Goal: Check status: Check status

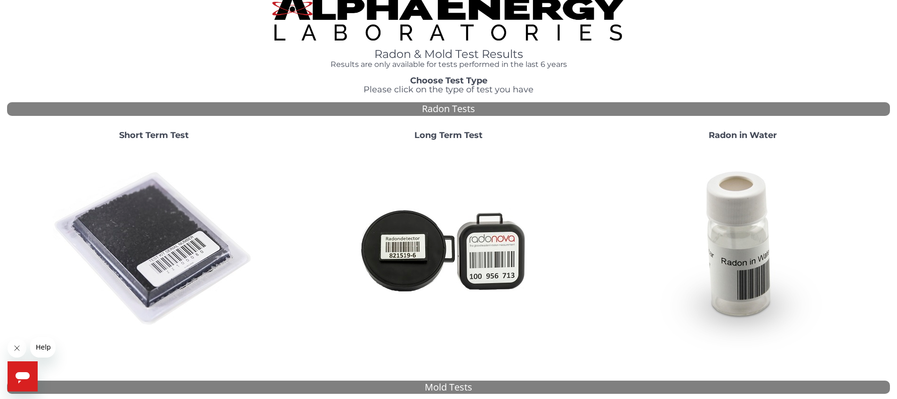
scroll to position [18, 0]
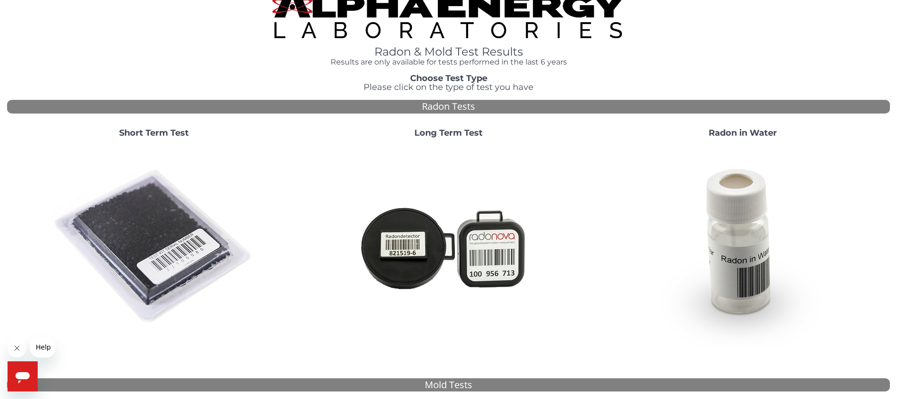
click at [127, 209] on img at bounding box center [154, 247] width 203 height 203
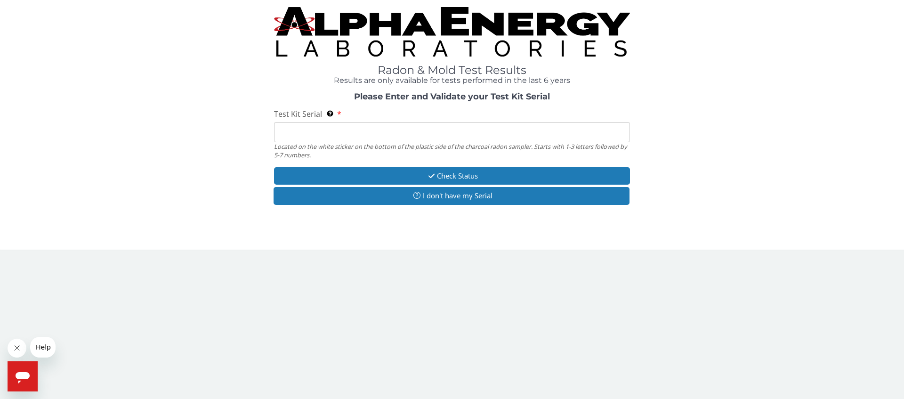
click at [390, 132] on input "Test Kit Serial Located on the white sticker on the bottom of the plastic side …" at bounding box center [452, 132] width 356 height 20
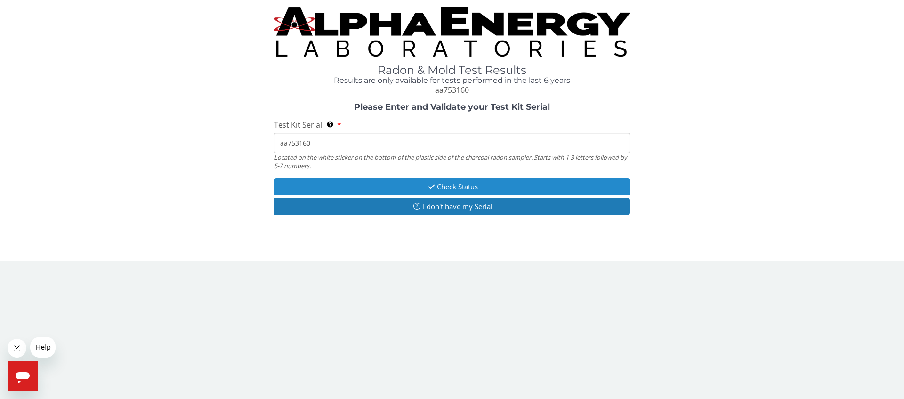
type input "aa753160"
click at [470, 185] on button "Check Status" at bounding box center [452, 186] width 356 height 17
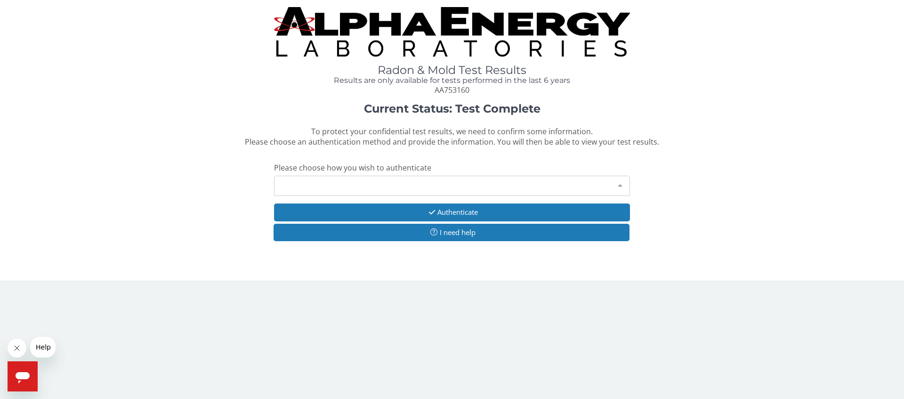
click at [470, 185] on div "Please make a selection" at bounding box center [452, 186] width 356 height 20
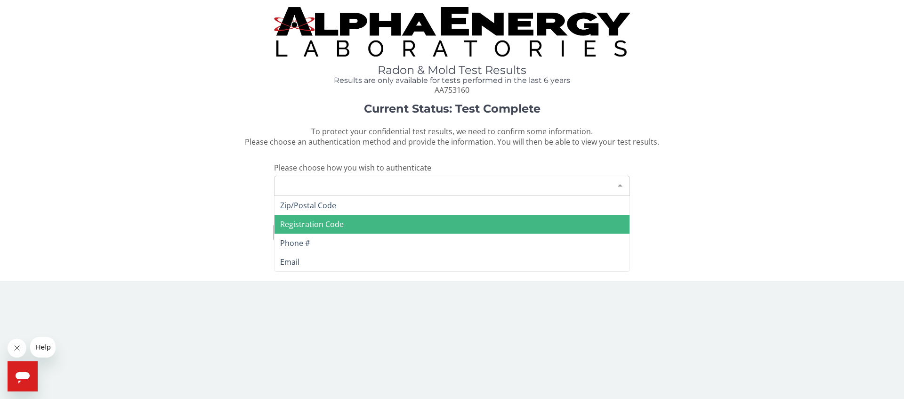
click at [332, 220] on span "Registration Code" at bounding box center [312, 224] width 64 height 10
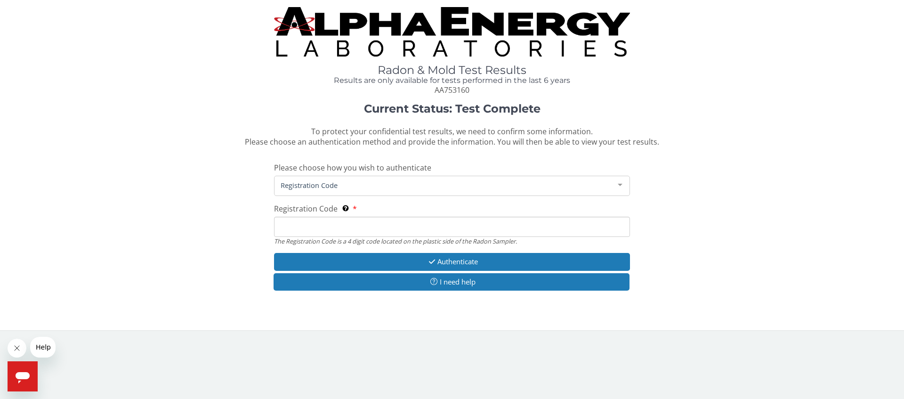
click at [325, 225] on input "Registration Code The Registration Code is a 4 digit code located on the plasti…" at bounding box center [452, 227] width 356 height 20
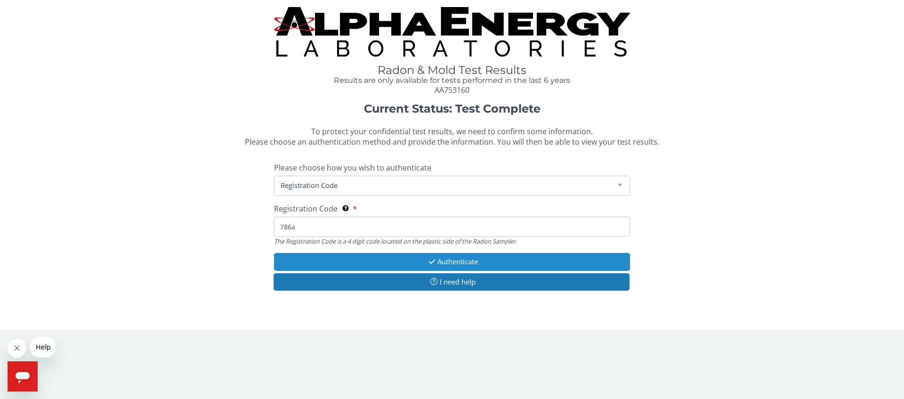
type input "786a"
click at [448, 265] on button "Authenticate" at bounding box center [452, 261] width 356 height 17
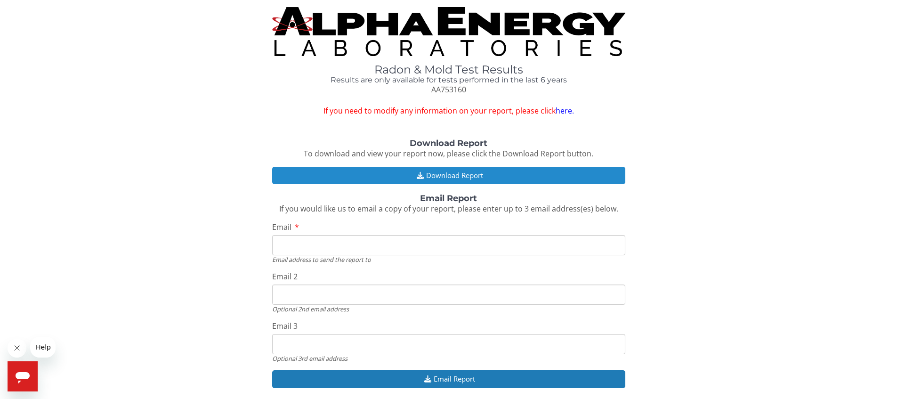
click at [463, 178] on button "Download Report" at bounding box center [448, 175] width 353 height 17
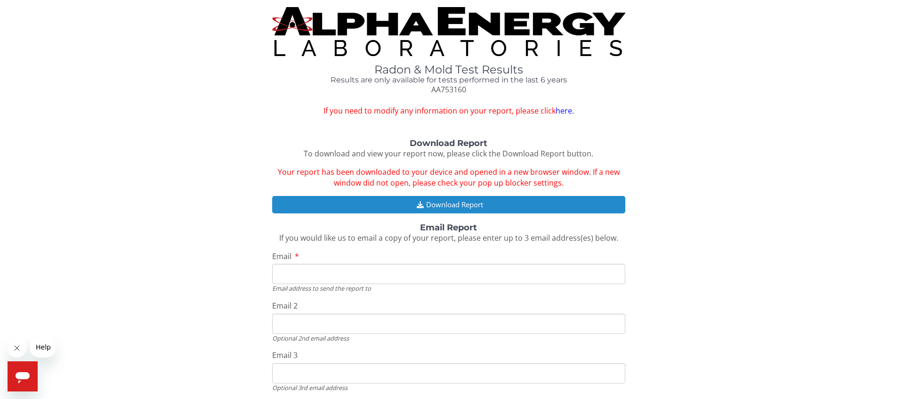
click at [431, 197] on button "Download Report" at bounding box center [448, 204] width 353 height 17
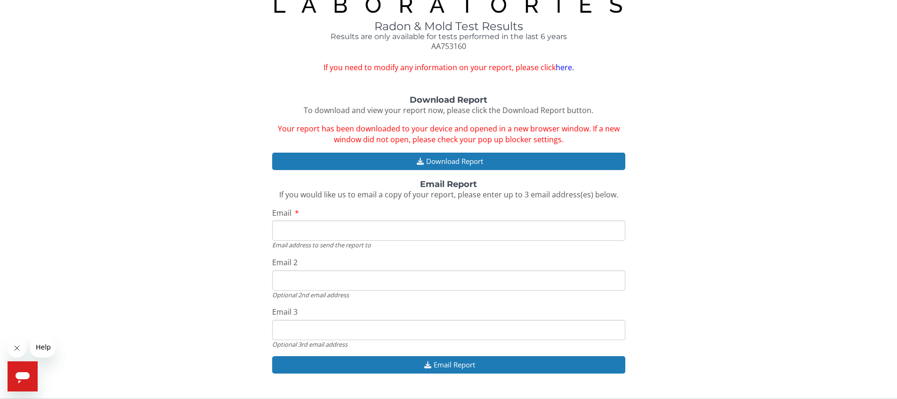
scroll to position [52, 0]
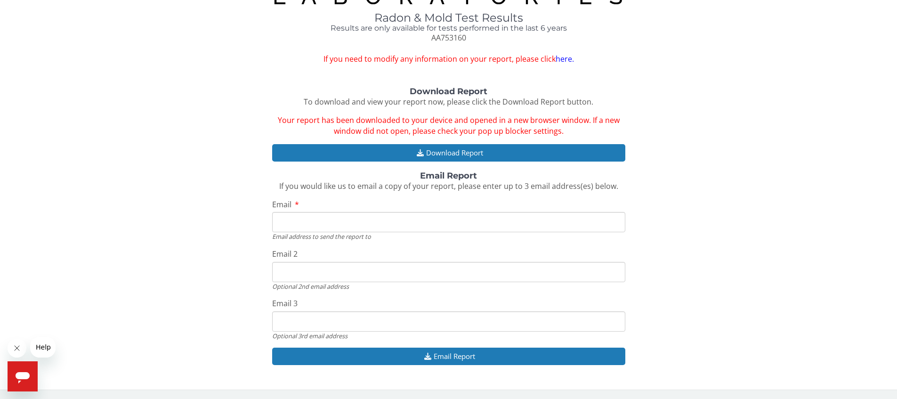
click at [384, 218] on input "Email" at bounding box center [448, 222] width 353 height 20
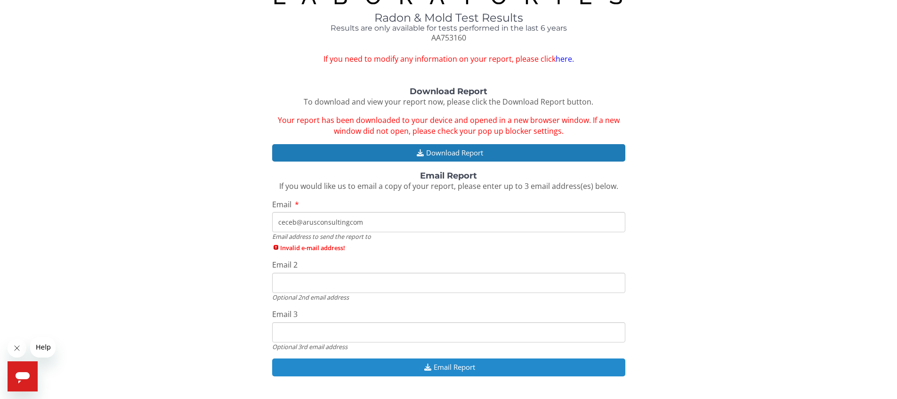
click at [442, 369] on button "Email Report" at bounding box center [448, 366] width 353 height 17
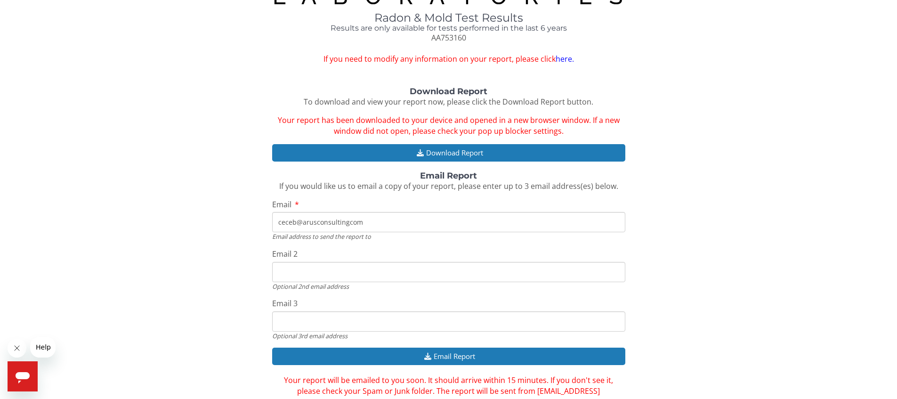
click at [350, 227] on input "ceceb@arusconsultingcom" at bounding box center [448, 222] width 353 height 20
click at [349, 226] on input "ceceb@arusconsultingcom" at bounding box center [448, 222] width 353 height 20
click at [348, 224] on input "ceceb@arusconsultingcom" at bounding box center [448, 222] width 353 height 20
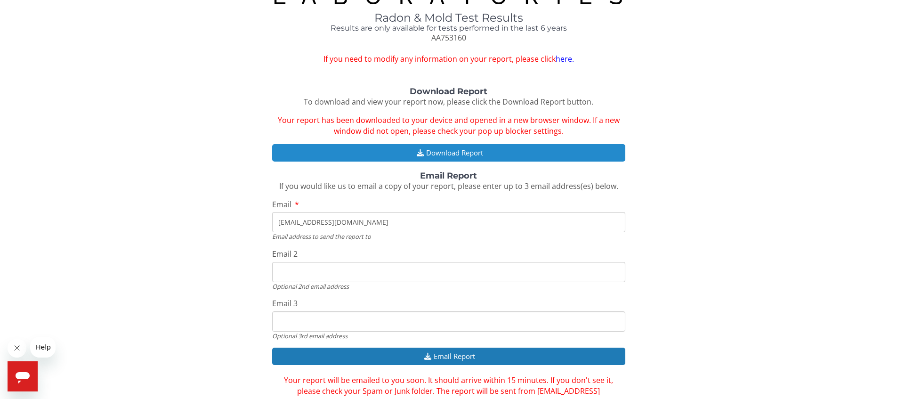
type input "ceceb@arusconsulting.com"
click at [451, 147] on button "Download Report" at bounding box center [448, 152] width 353 height 17
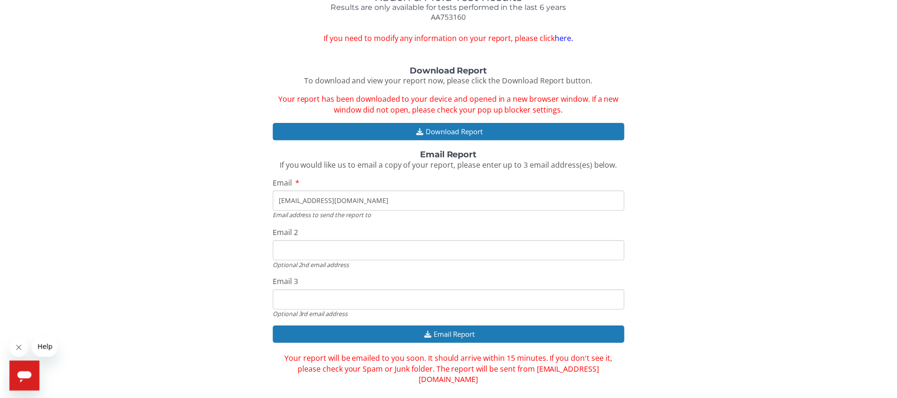
scroll to position [73, 0]
